Goal: Transaction & Acquisition: Purchase product/service

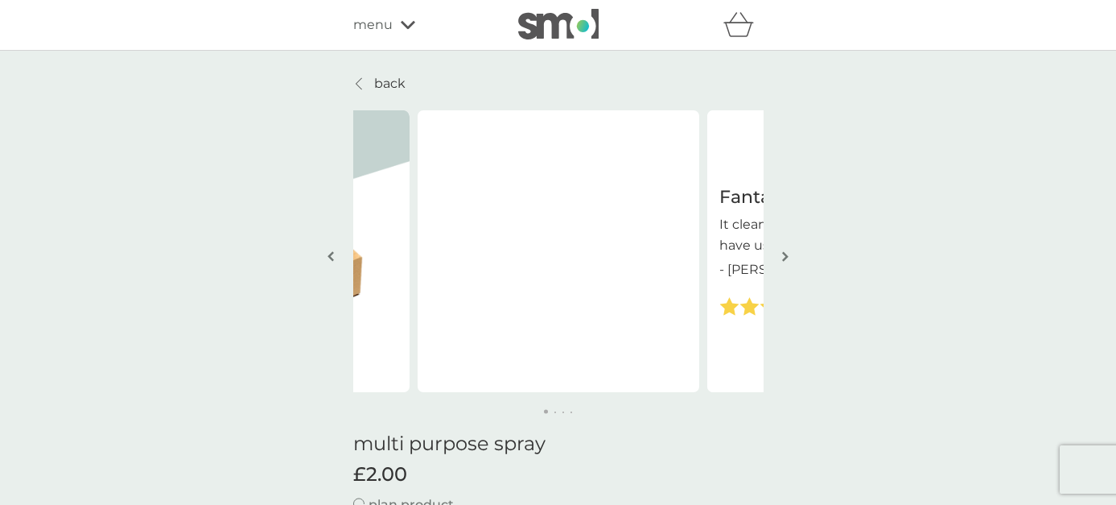
select select "112"
click at [787, 258] on img "button" at bounding box center [785, 256] width 6 height 12
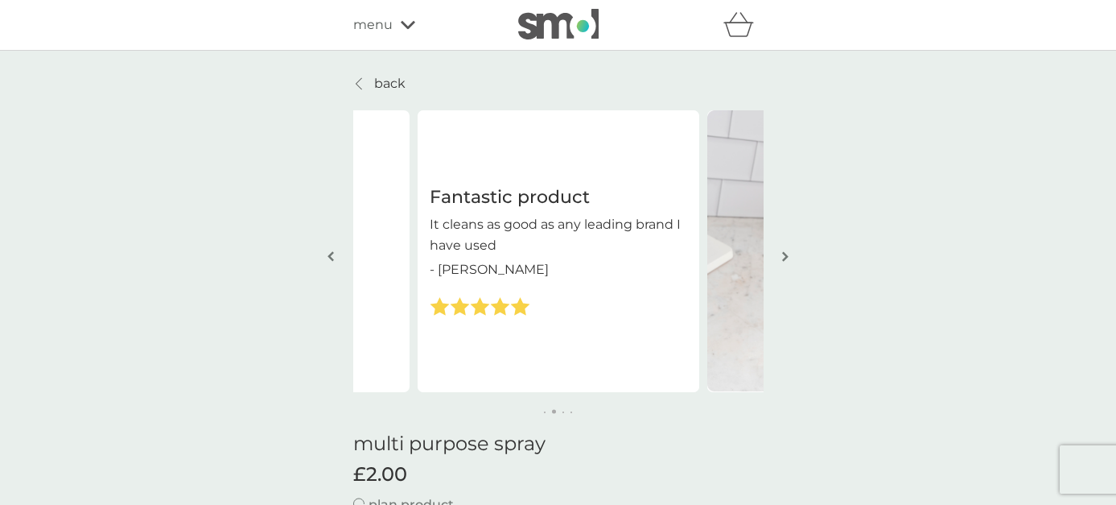
click at [787, 258] on img "button" at bounding box center [785, 256] width 6 height 12
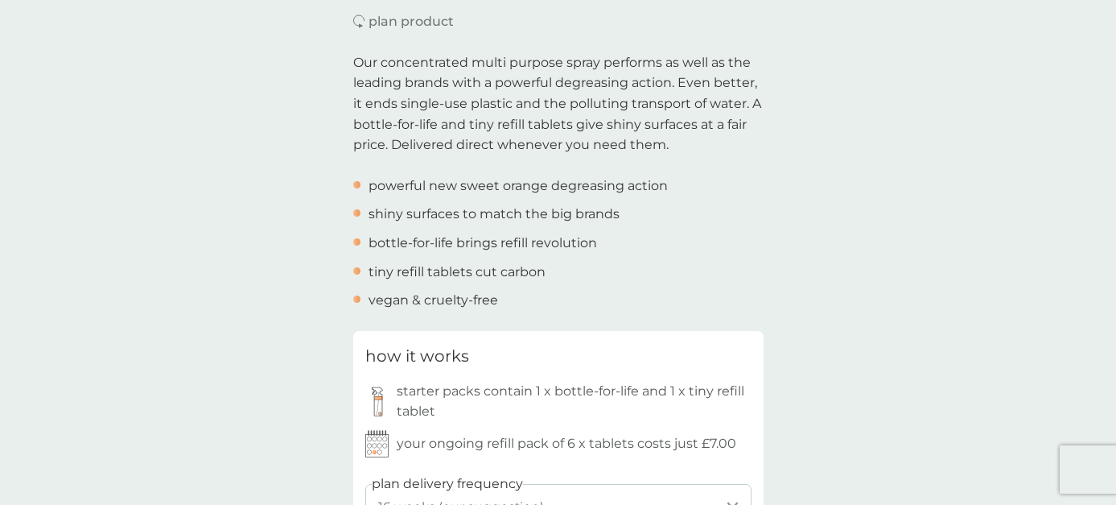
scroll to position [724, 0]
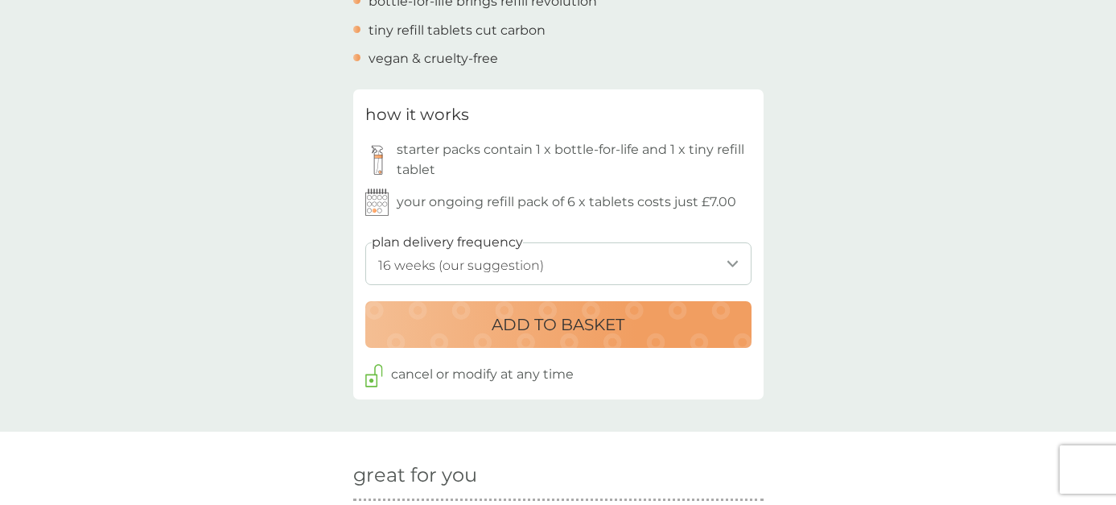
click at [589, 319] on p "ADD TO BASKET" at bounding box center [558, 324] width 133 height 26
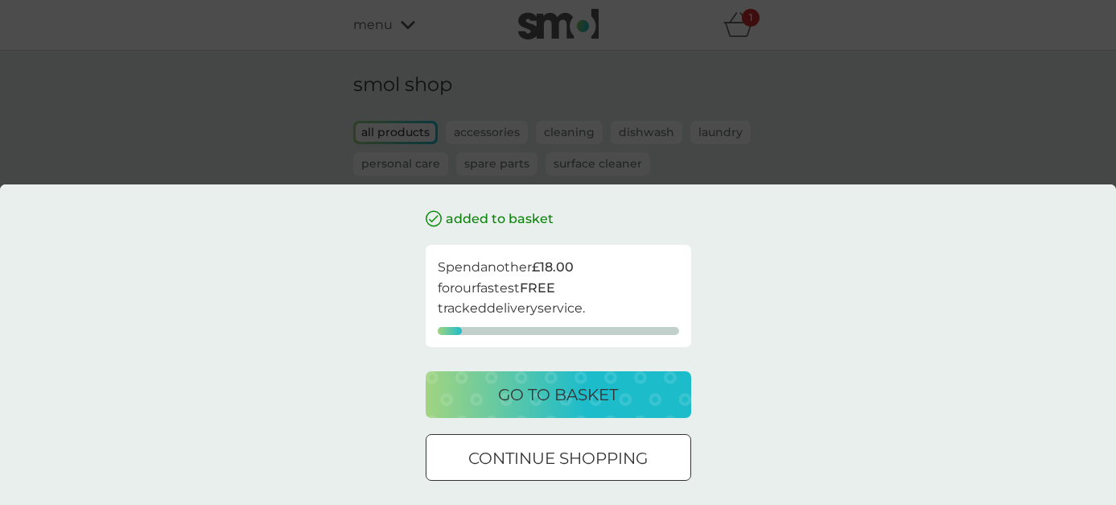
click at [616, 461] on p "continue shopping" at bounding box center [557, 458] width 179 height 26
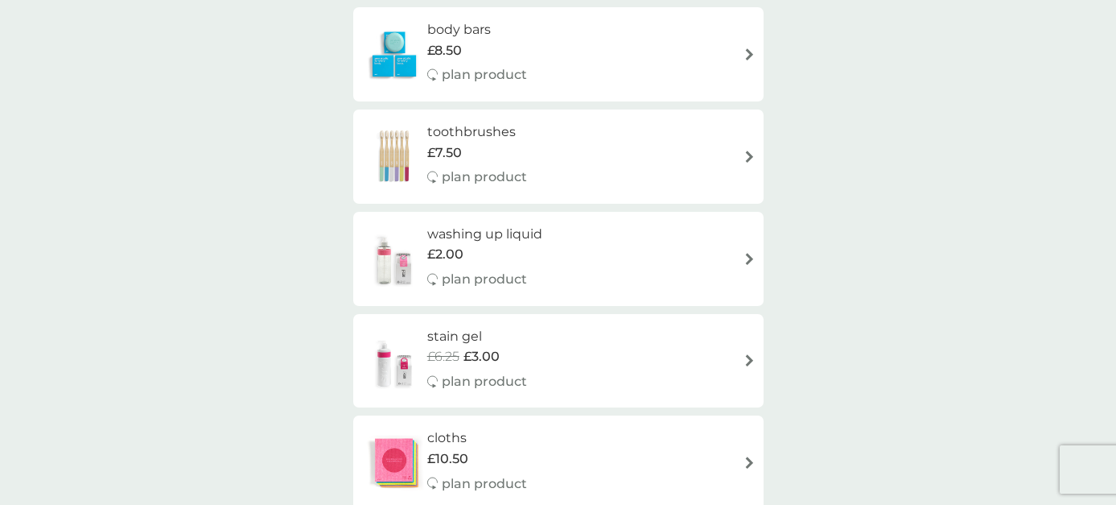
scroll to position [1046, 0]
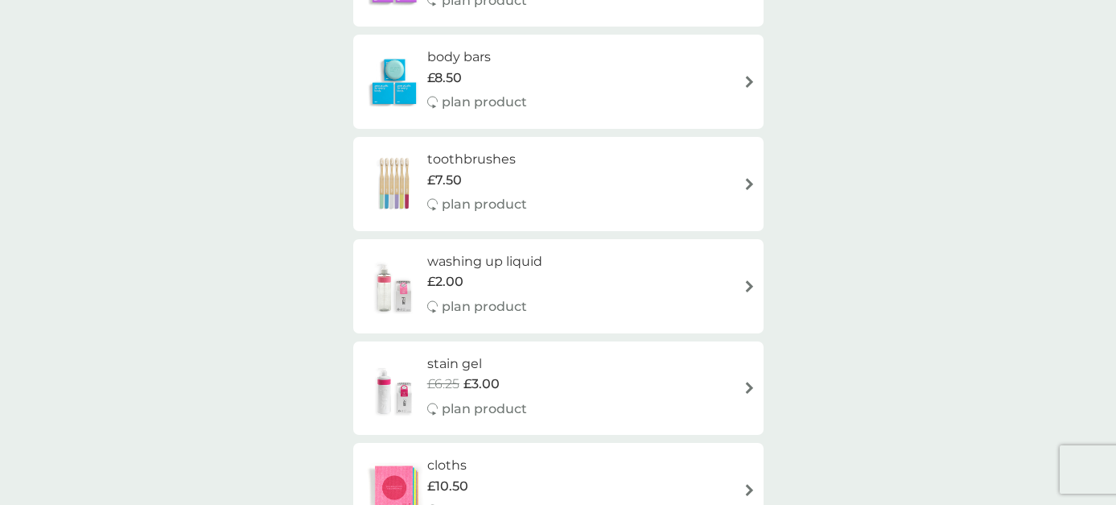
click at [637, 282] on div "washing up liquid £2.00 plan product" at bounding box center [558, 286] width 394 height 70
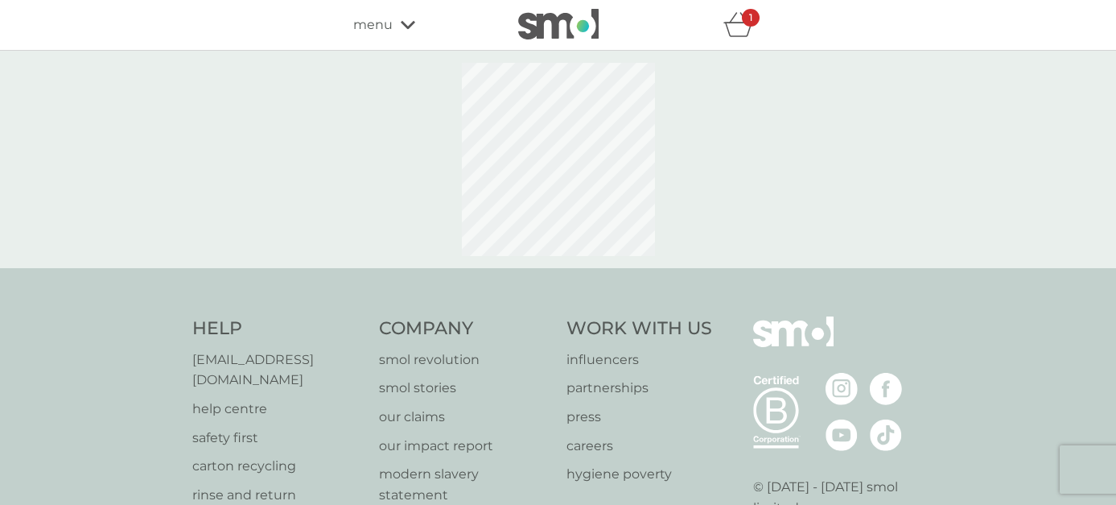
select select "112"
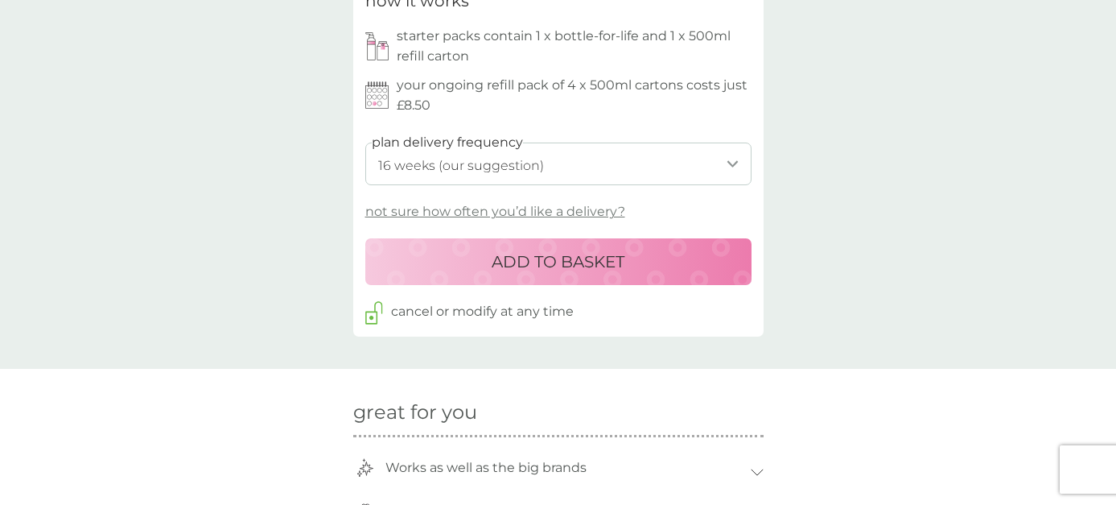
scroll to position [805, 0]
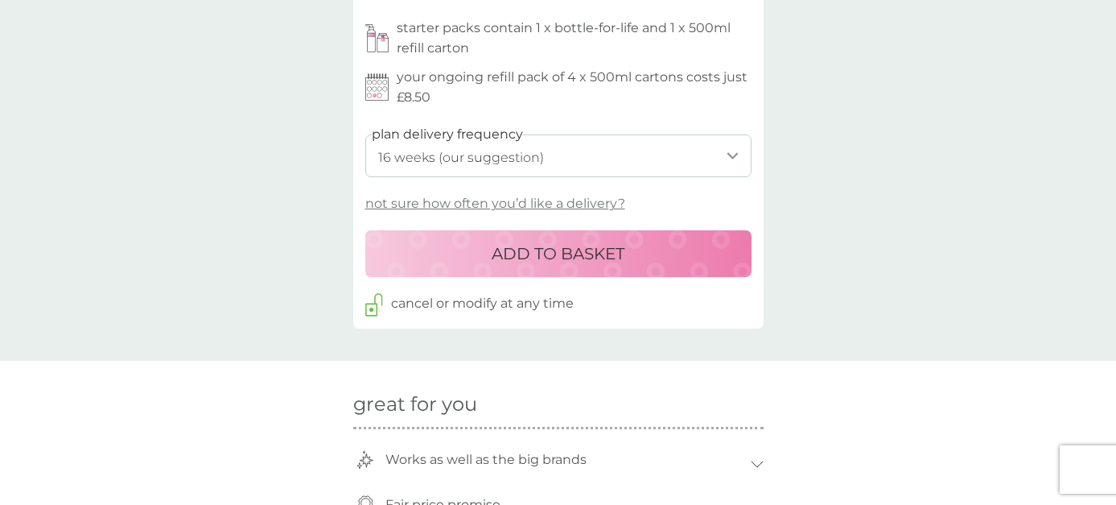
click at [531, 255] on p "ADD TO BASKET" at bounding box center [558, 254] width 133 height 26
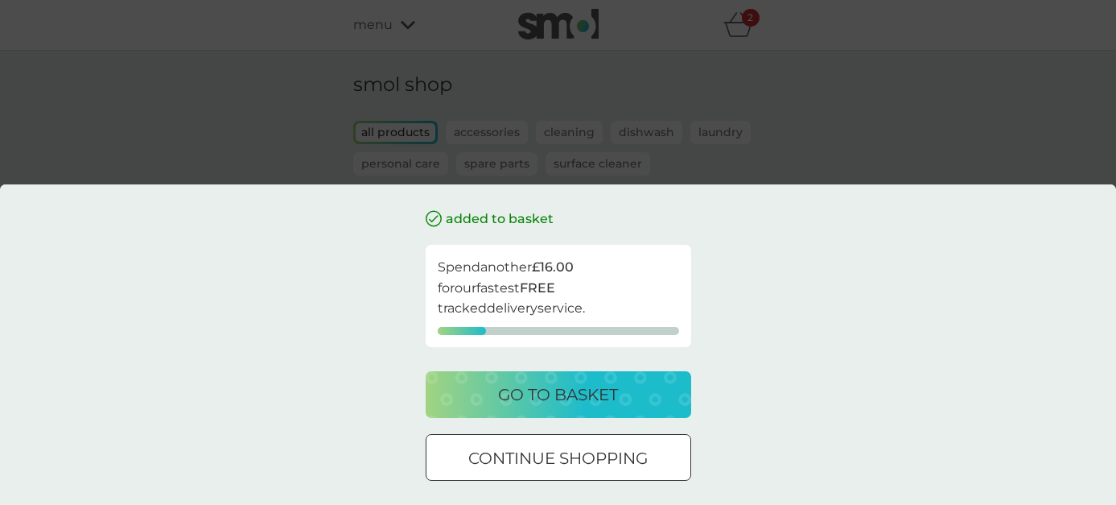
click at [576, 389] on p "go to basket" at bounding box center [558, 394] width 120 height 26
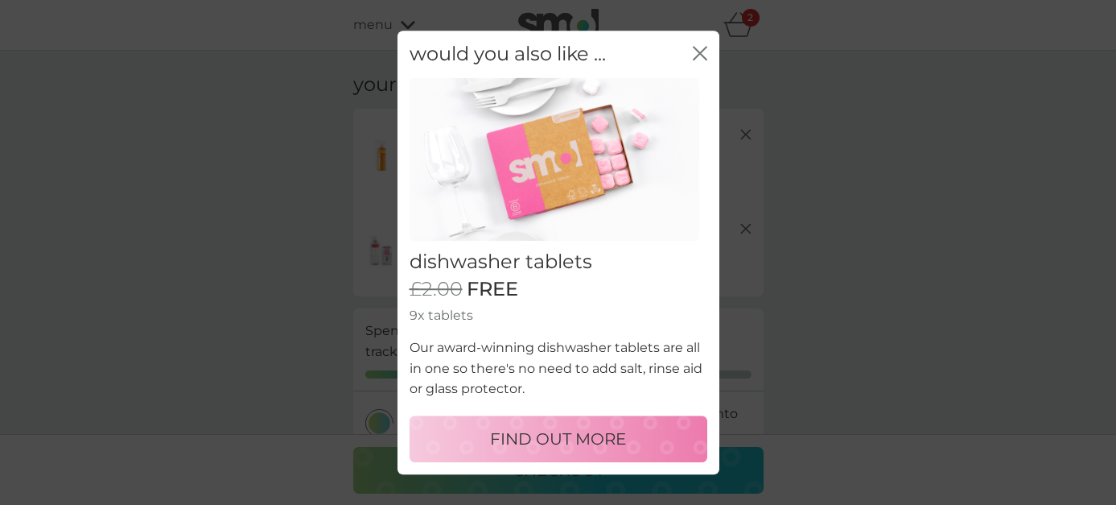
click at [590, 434] on p "FIND OUT MORE" at bounding box center [558, 439] width 136 height 26
select select "42"
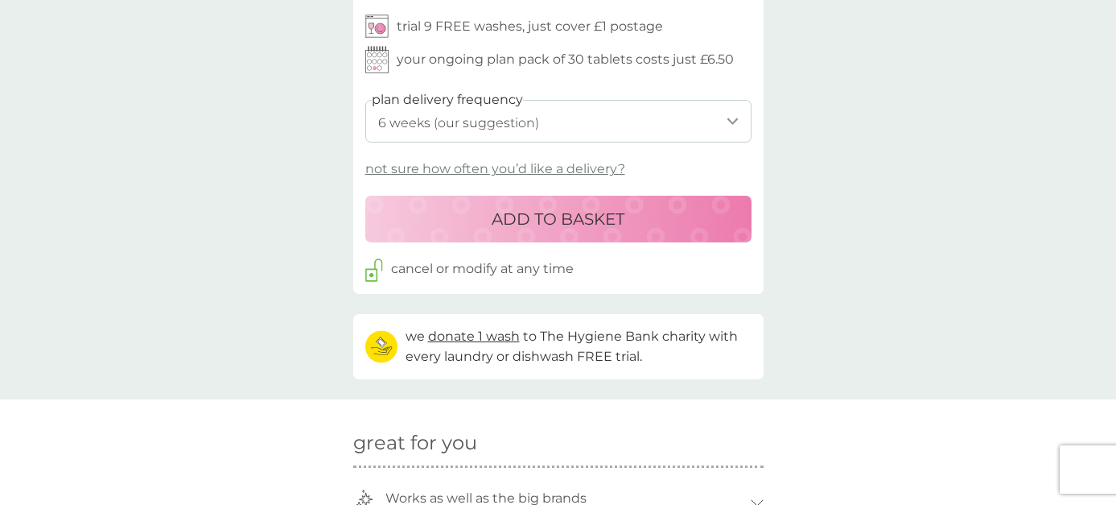
scroll to position [805, 0]
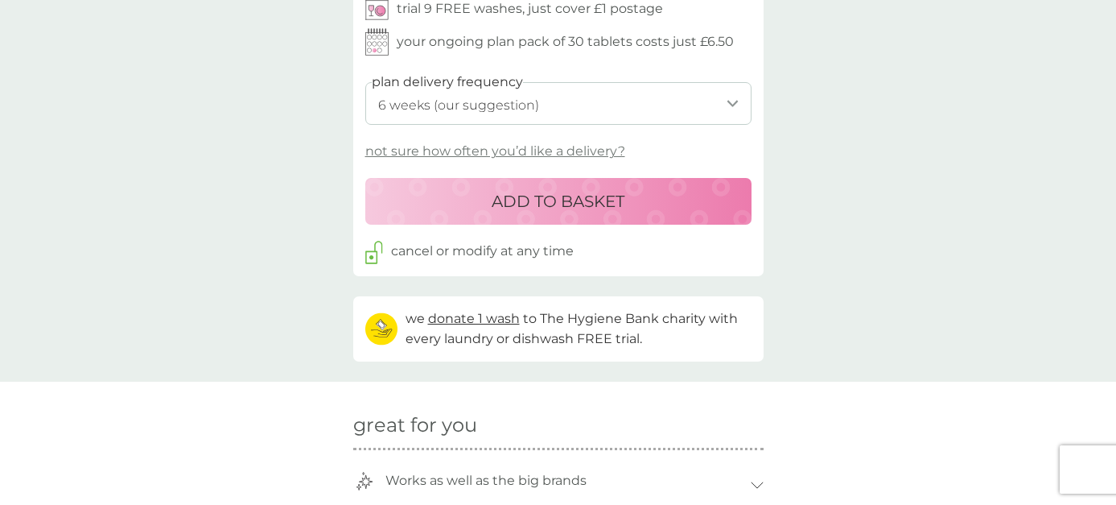
click at [624, 197] on p "ADD TO BASKET" at bounding box center [558, 201] width 133 height 26
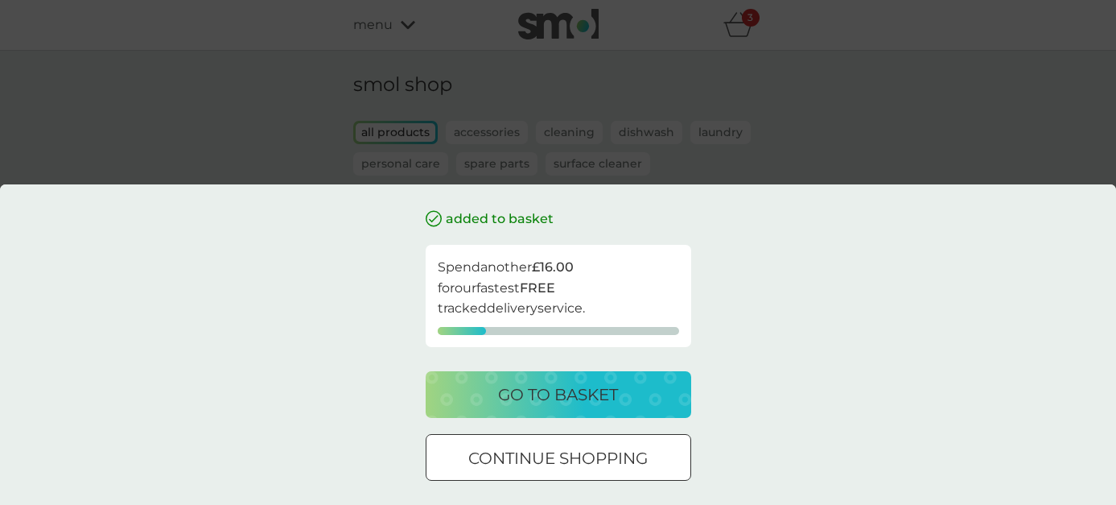
click at [604, 388] on p "go to basket" at bounding box center [558, 394] width 120 height 26
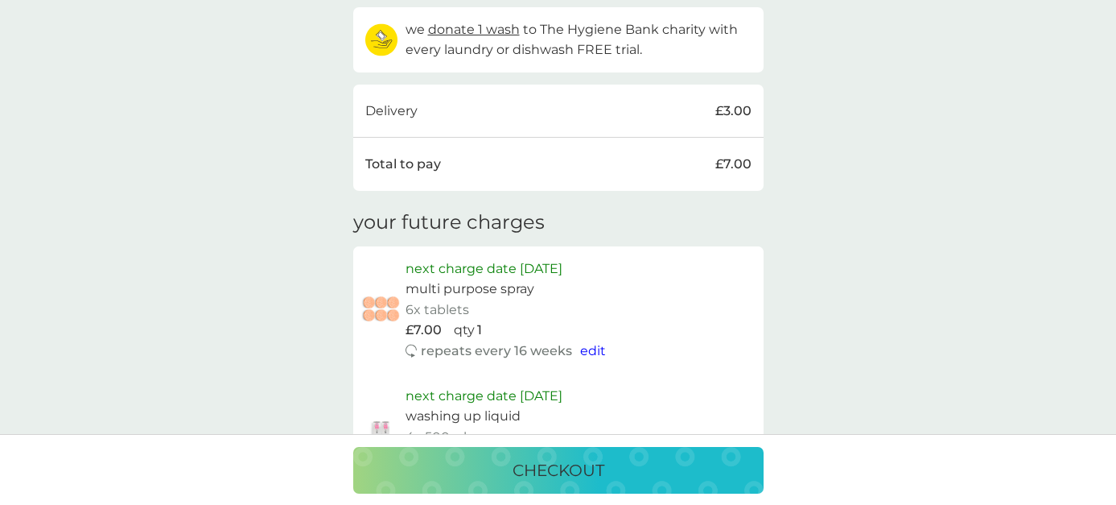
scroll to position [724, 0]
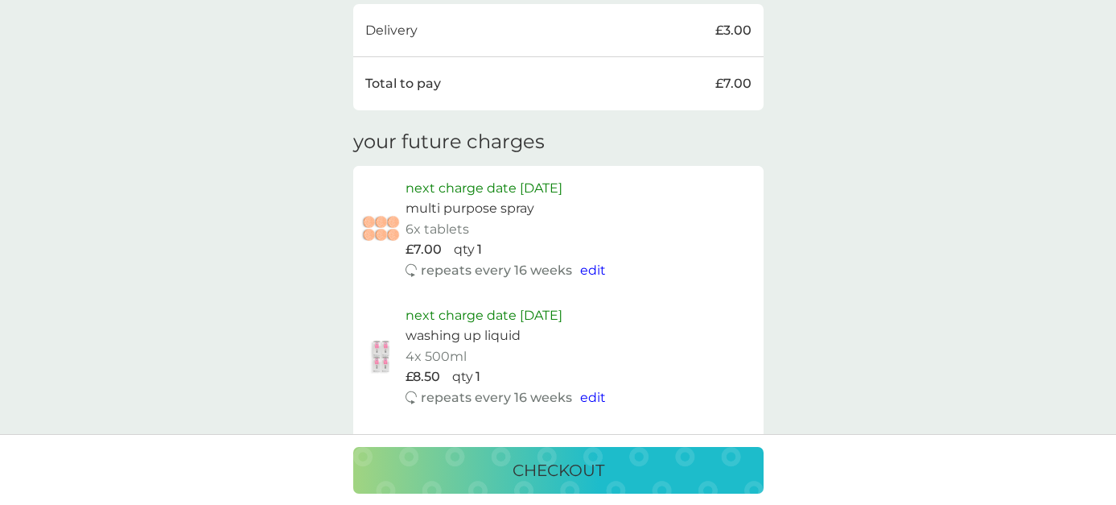
click at [594, 271] on span "edit" at bounding box center [593, 269] width 26 height 15
select select "112"
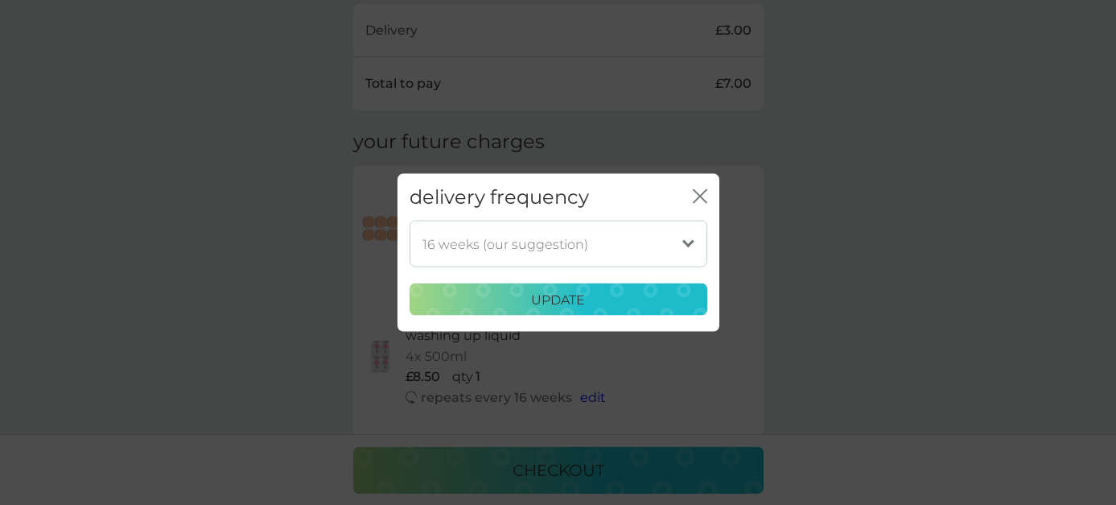
click at [693, 196] on icon "close" at bounding box center [700, 195] width 14 height 14
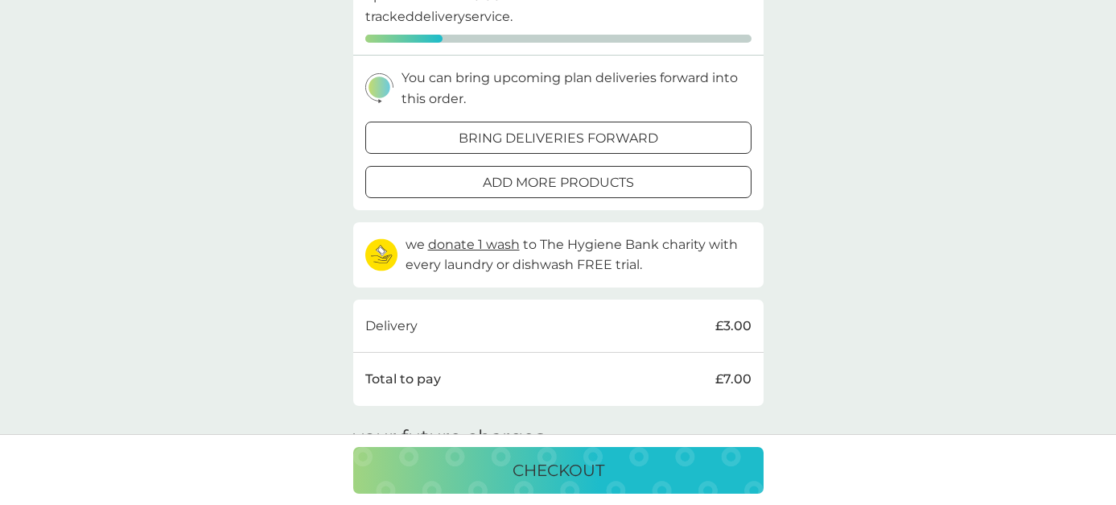
scroll to position [563, 0]
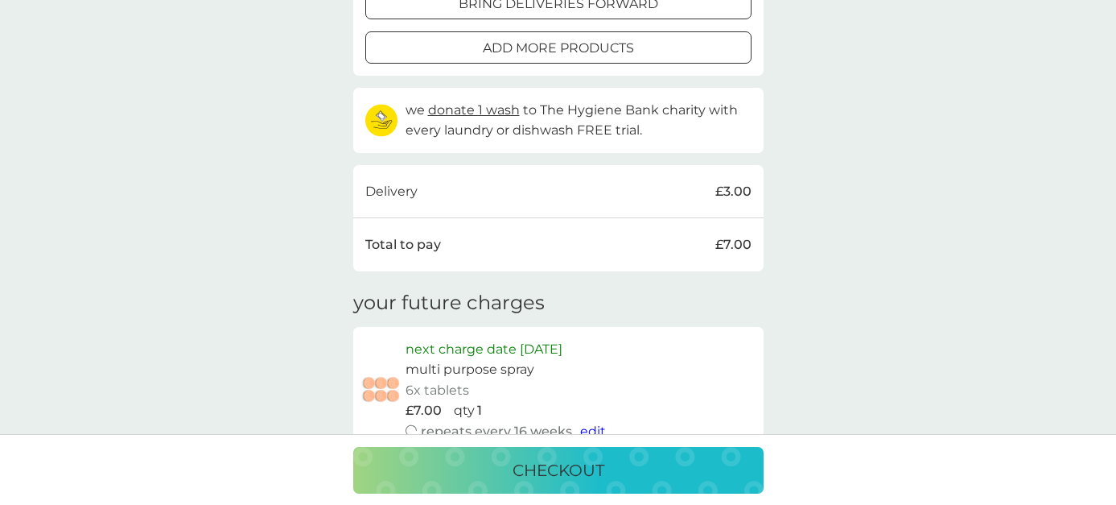
drag, startPoint x: 625, startPoint y: 468, endPoint x: 608, endPoint y: 464, distance: 18.4
click at [624, 470] on div "checkout" at bounding box center [558, 470] width 378 height 26
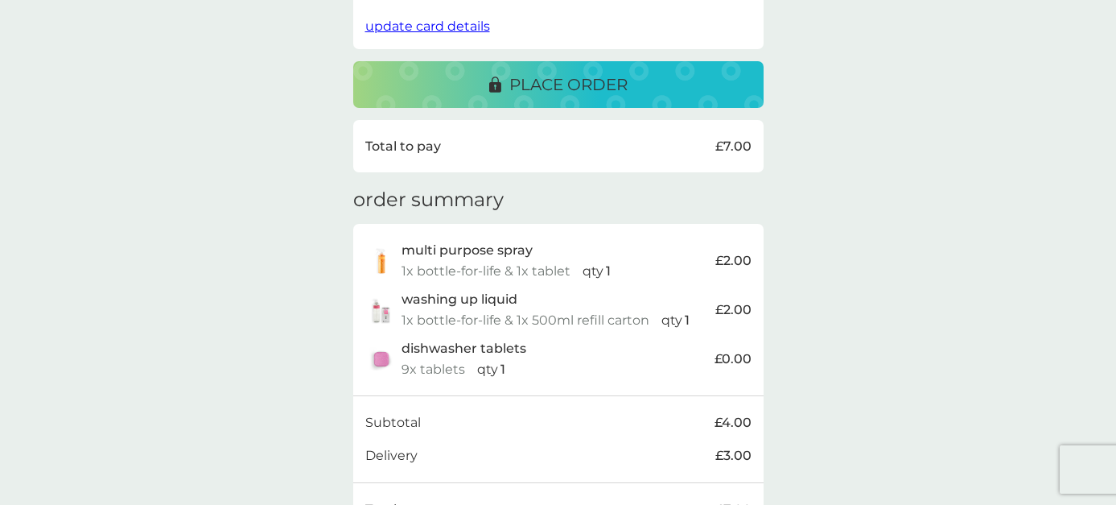
scroll to position [241, 0]
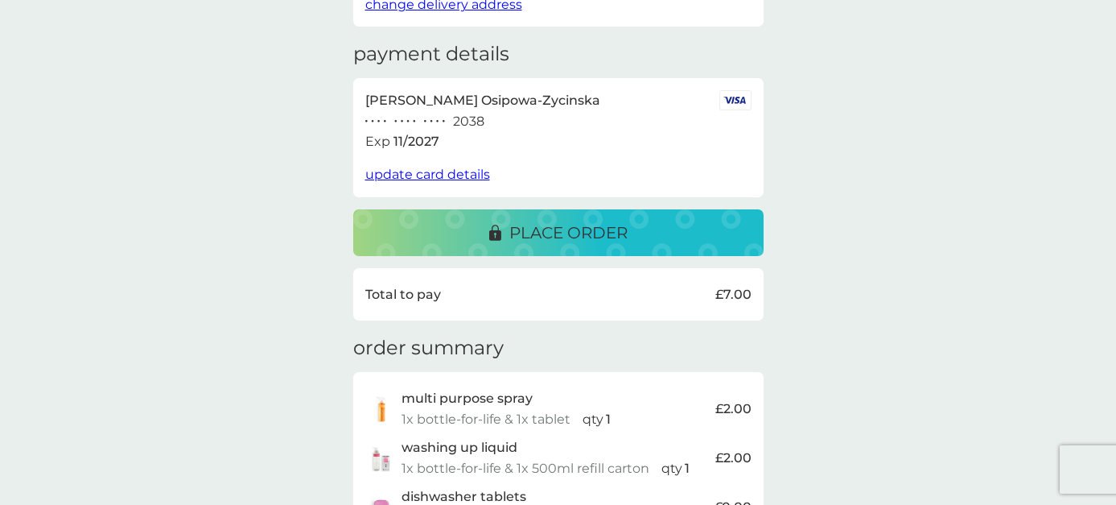
click at [581, 220] on p "place order" at bounding box center [568, 233] width 118 height 26
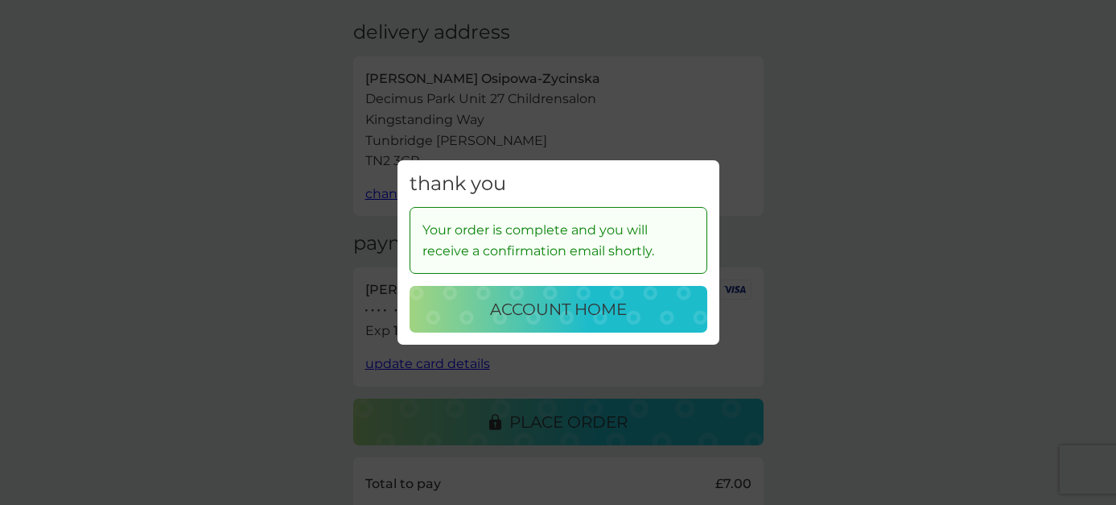
scroll to position [80, 0]
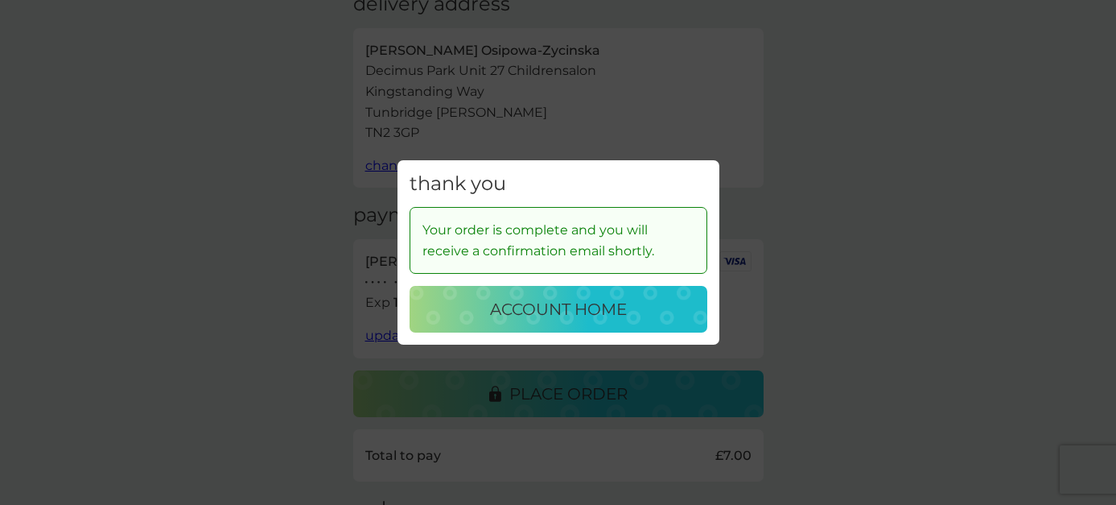
click at [618, 327] on button "account home" at bounding box center [559, 309] width 298 height 47
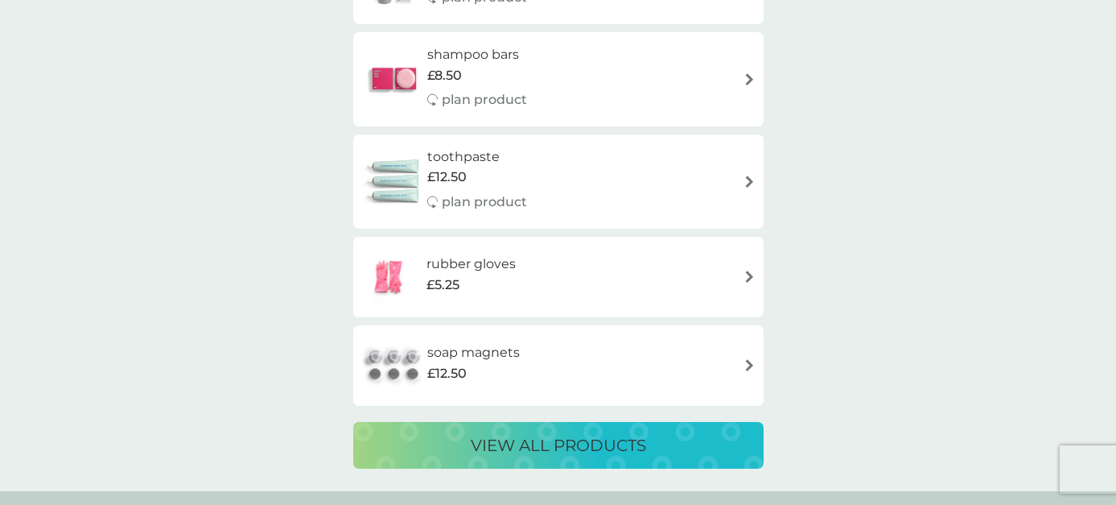
scroll to position [2656, 0]
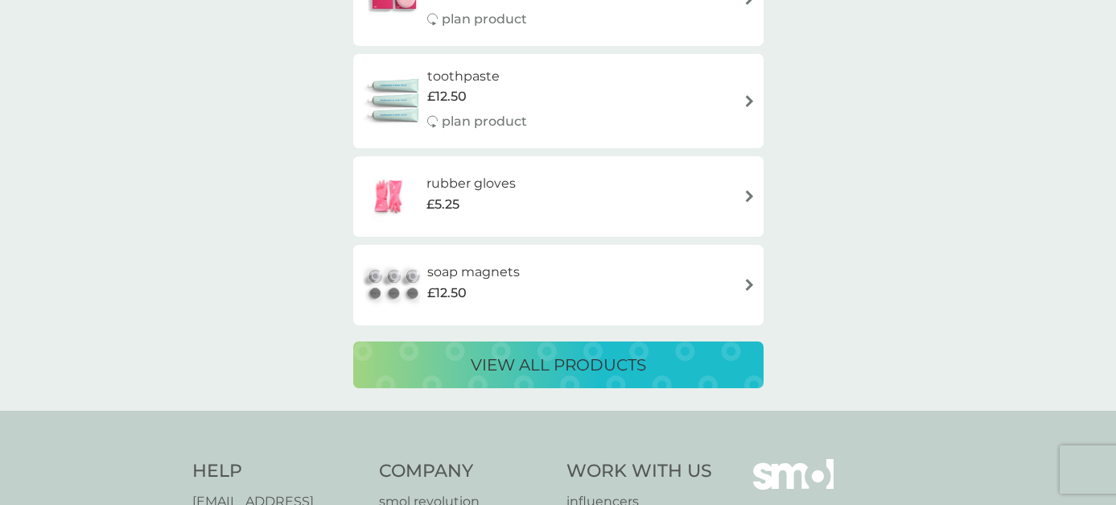
drag, startPoint x: 529, startPoint y: 375, endPoint x: 552, endPoint y: 332, distance: 48.6
click at [532, 365] on p "view all products" at bounding box center [558, 365] width 175 height 26
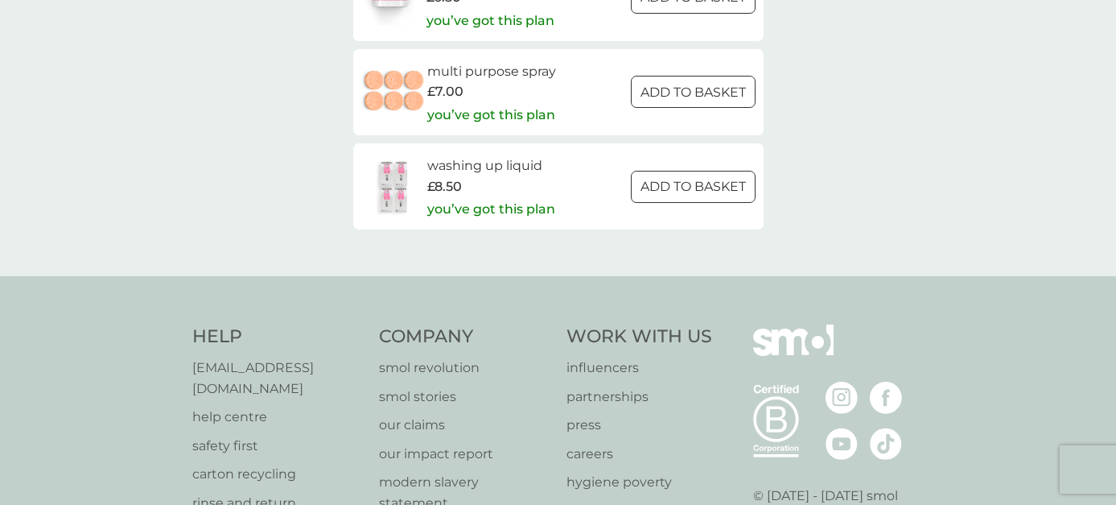
scroll to position [2495, 0]
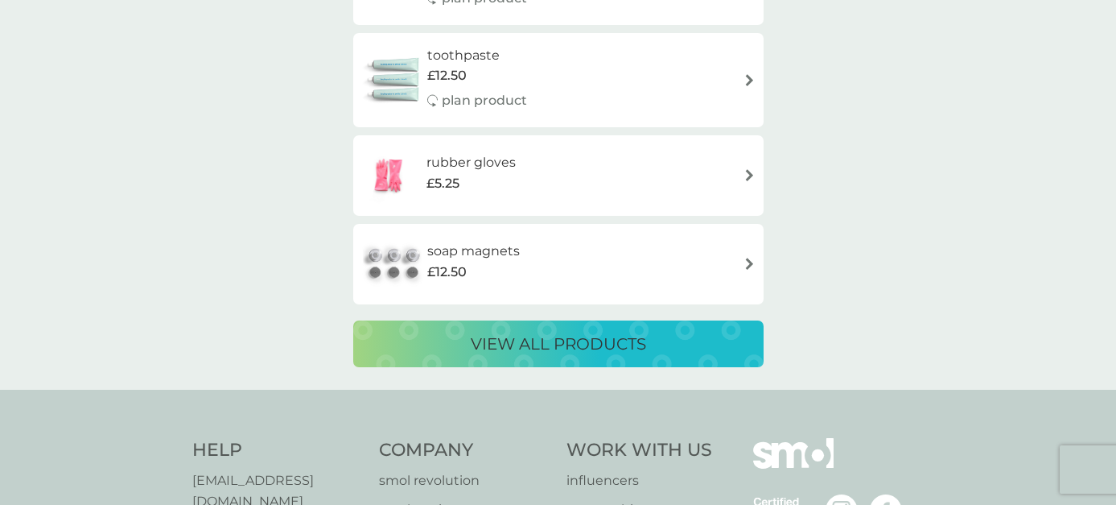
scroll to position [2757, 0]
